Goal: Task Accomplishment & Management: Complete application form

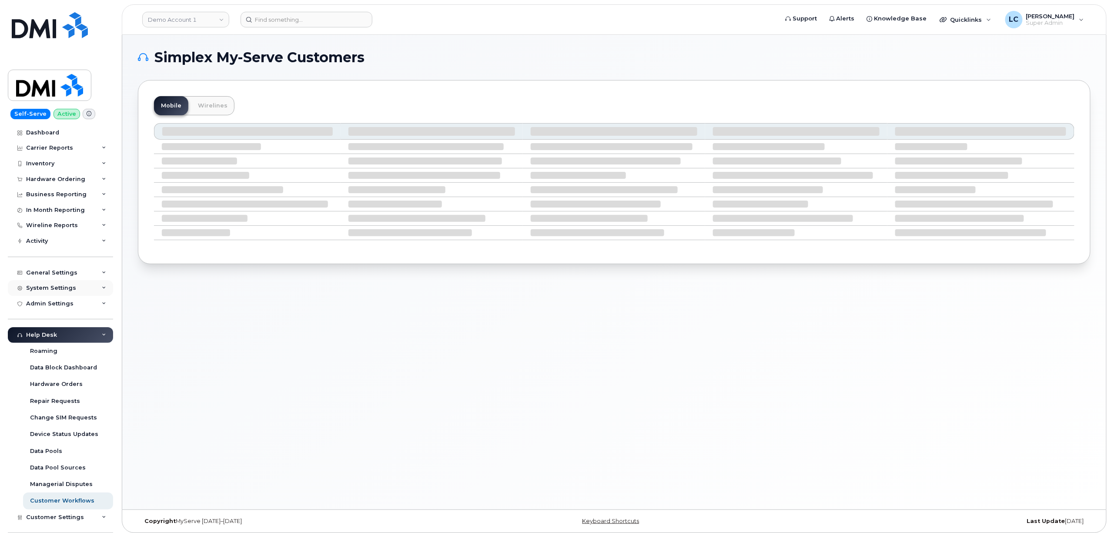
click at [56, 290] on div "System Settings" at bounding box center [51, 287] width 50 height 7
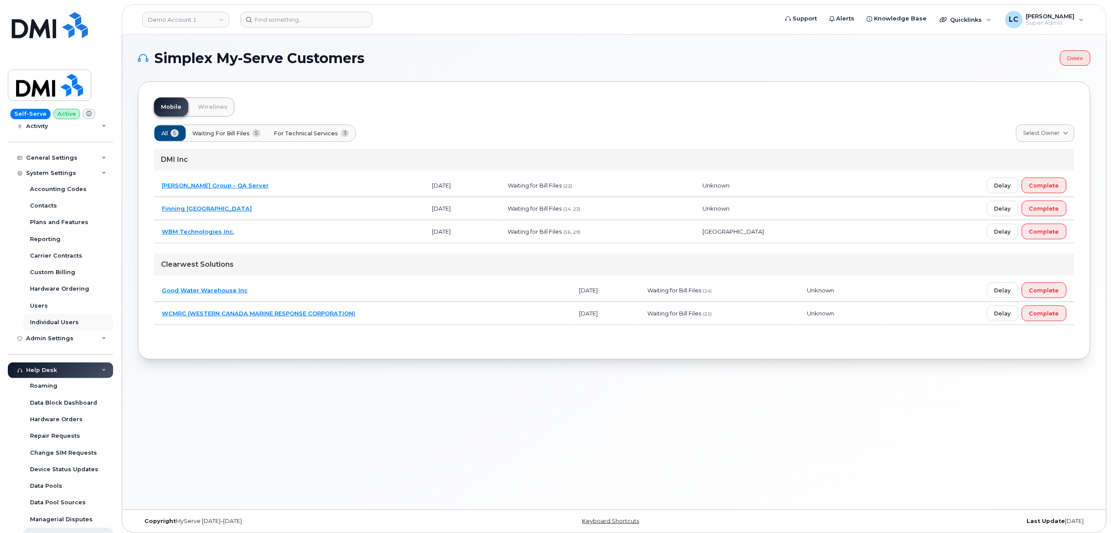
scroll to position [116, 0]
click at [40, 304] on div "Users" at bounding box center [39, 305] width 18 height 8
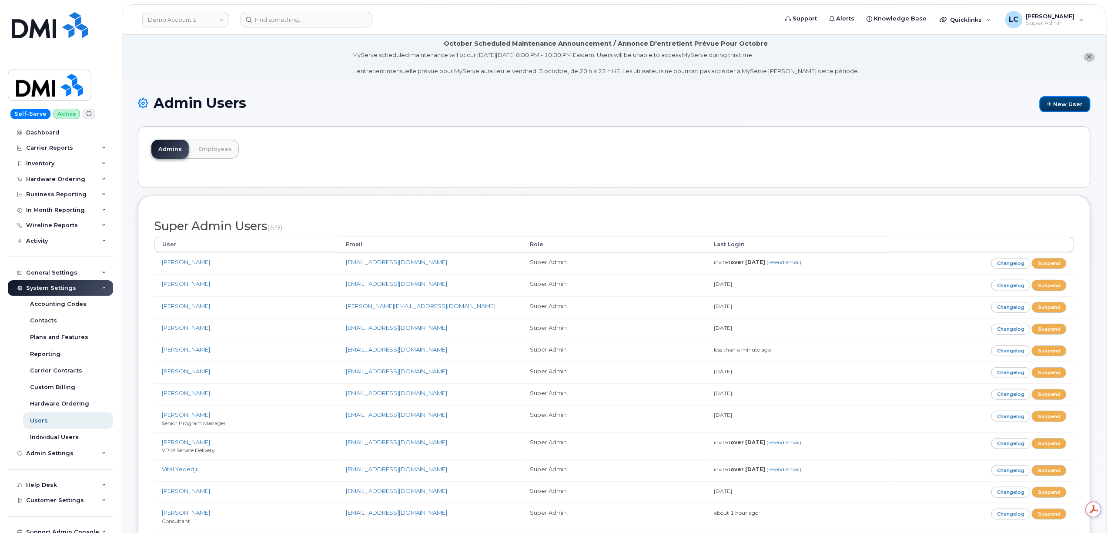
click at [1066, 100] on link "New User" at bounding box center [1064, 104] width 51 height 16
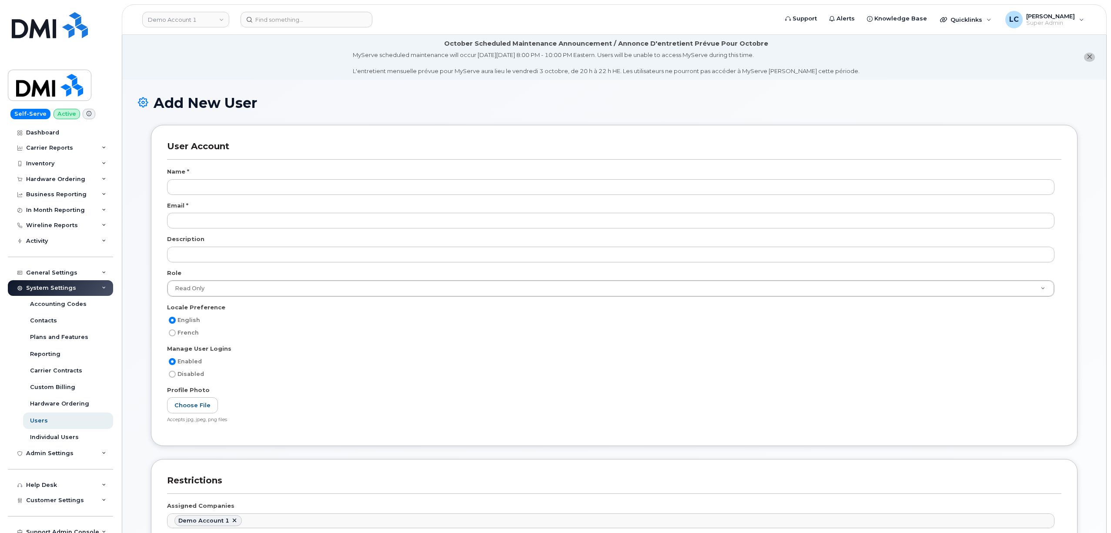
select select
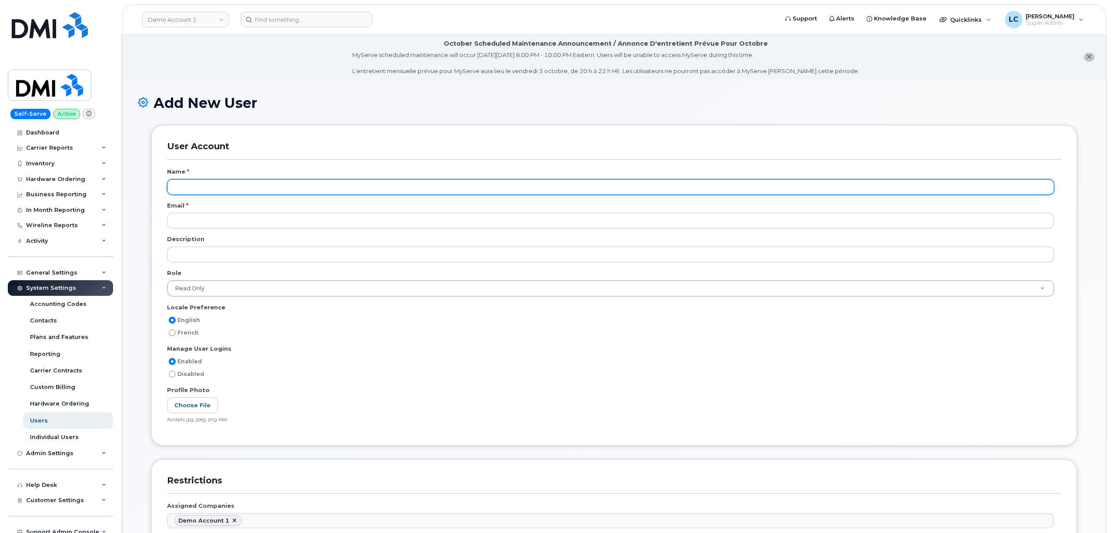
drag, startPoint x: 226, startPoint y: 188, endPoint x: 231, endPoint y: 187, distance: 5.5
click at [227, 188] on input "text" at bounding box center [610, 187] width 887 height 16
type input "[PERSON_NAME]"
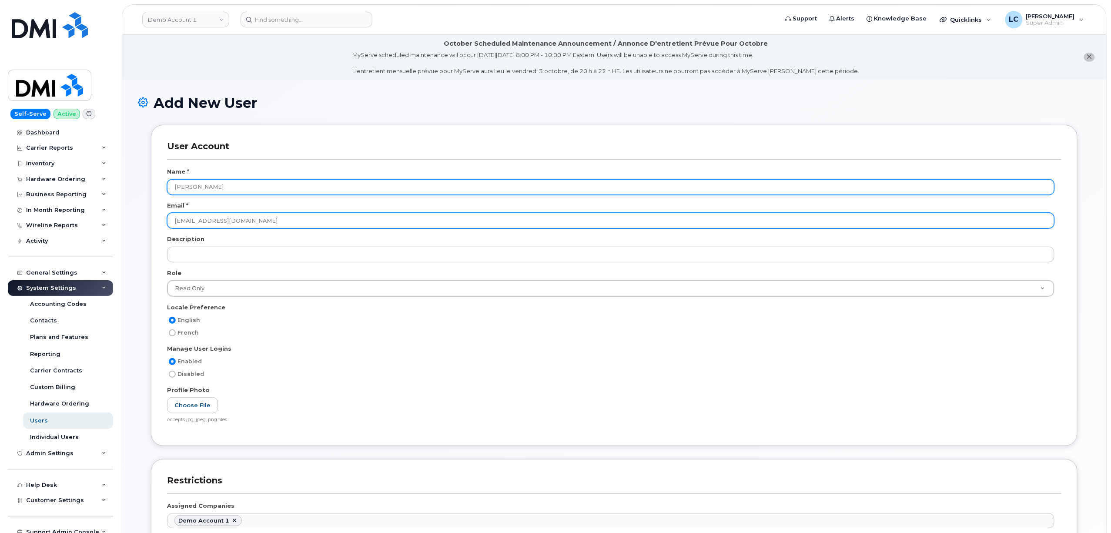
type input "[EMAIL_ADDRESS][DOMAIN_NAME]"
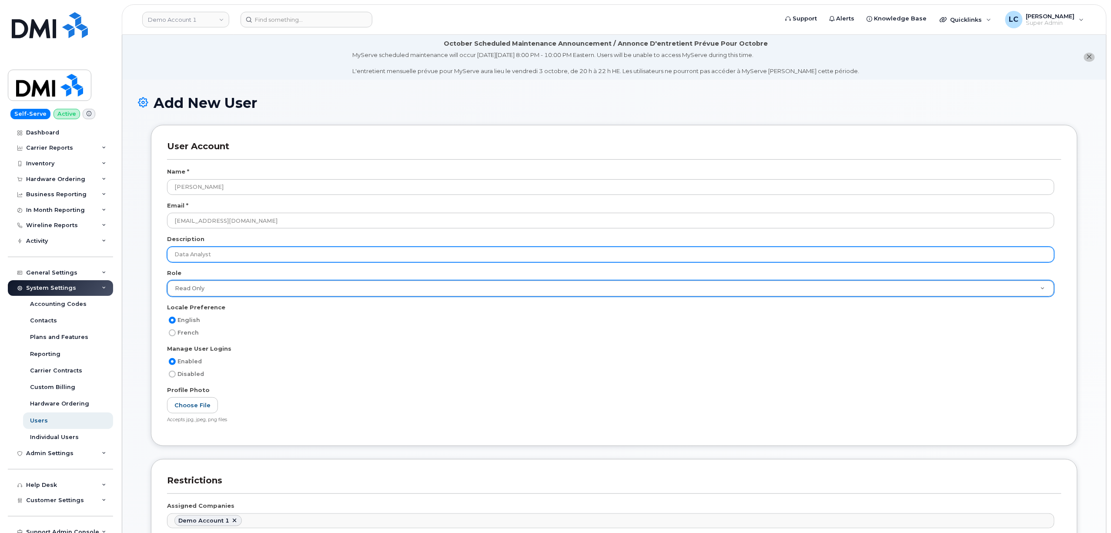
type input "Data Analyst"
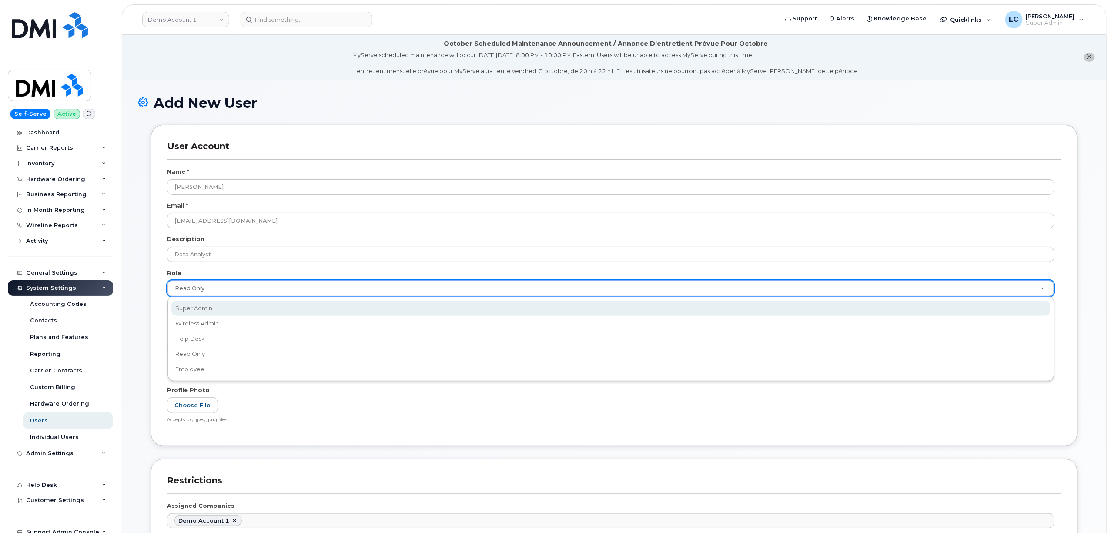
scroll to position [0, 3]
select select "super_admin"
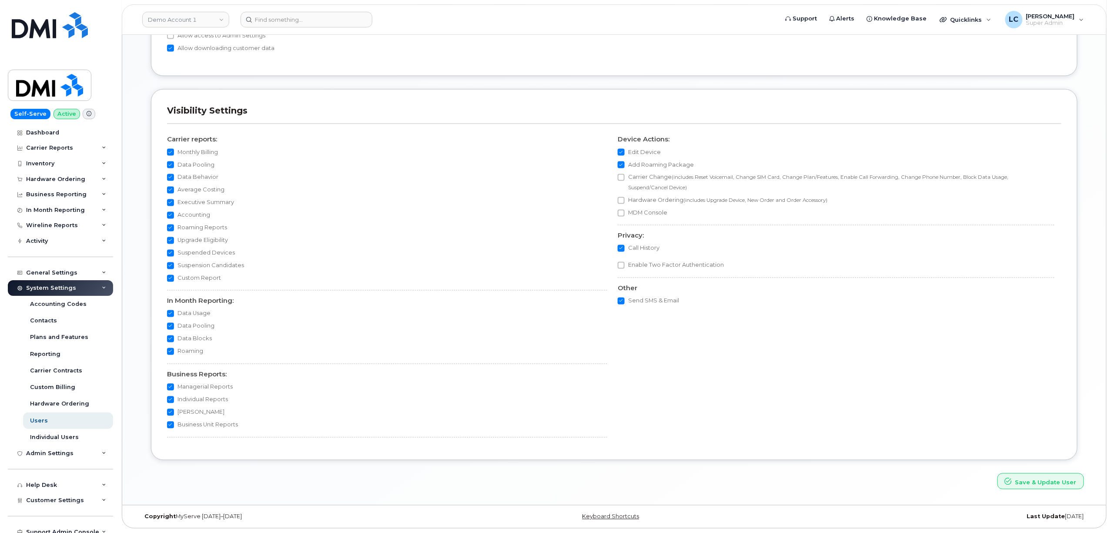
scroll to position [668, 0]
click at [1049, 482] on button "Save & Update User" at bounding box center [1040, 481] width 87 height 16
